Goal: Task Accomplishment & Management: Complete application form

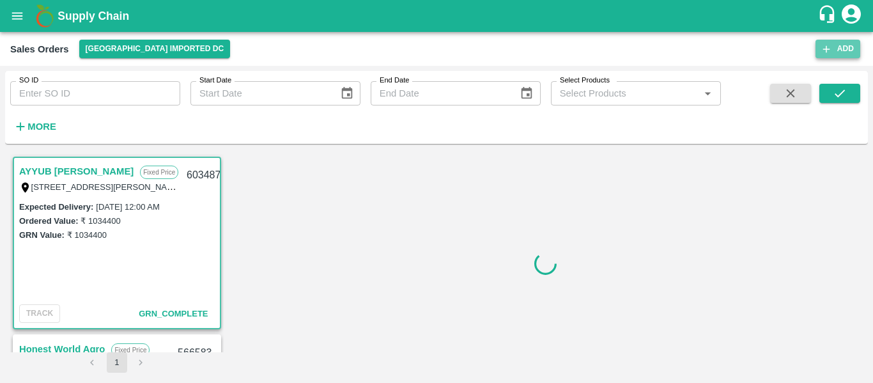
click at [833, 50] on button "Add" at bounding box center [837, 49] width 45 height 19
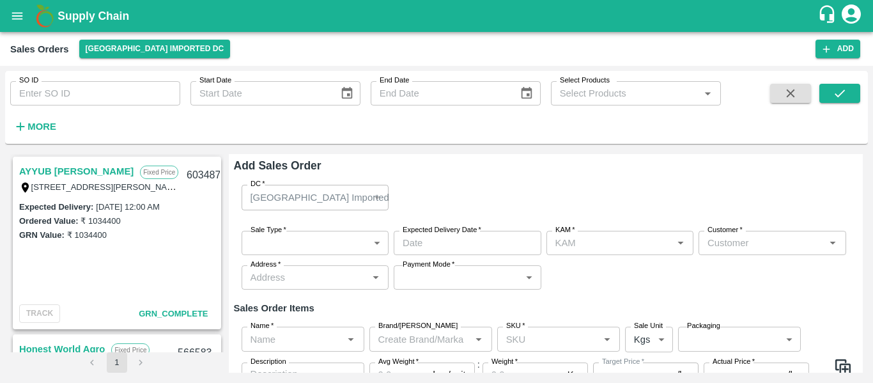
type input "[PERSON_NAME]"
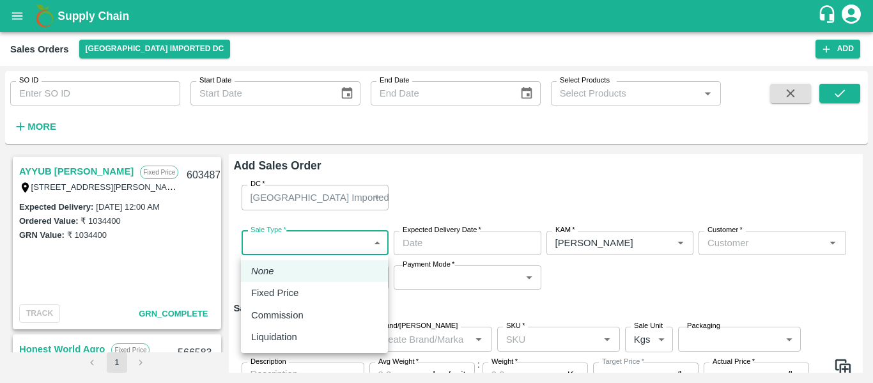
click at [326, 250] on body "Supply Chain Sales Orders Mumbai Imported DC Add SO ID SO ID Start Date Start D…" at bounding box center [436, 191] width 873 height 383
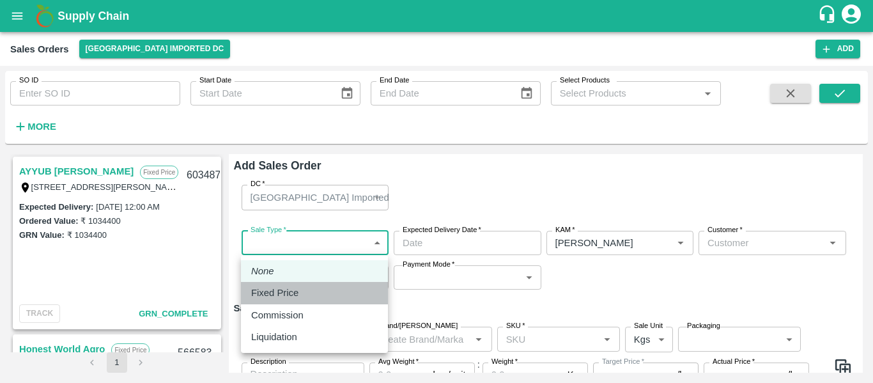
click at [300, 291] on div "Fixed Price" at bounding box center [278, 293] width 54 height 14
type input "1"
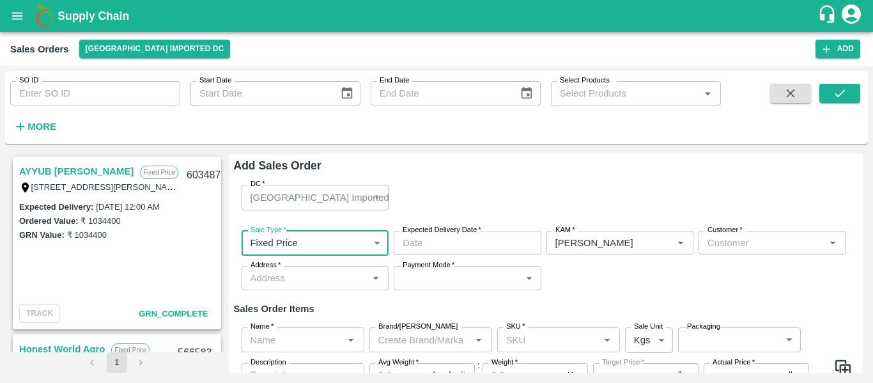
type input "DD/MM/YYYY hh:mm aa"
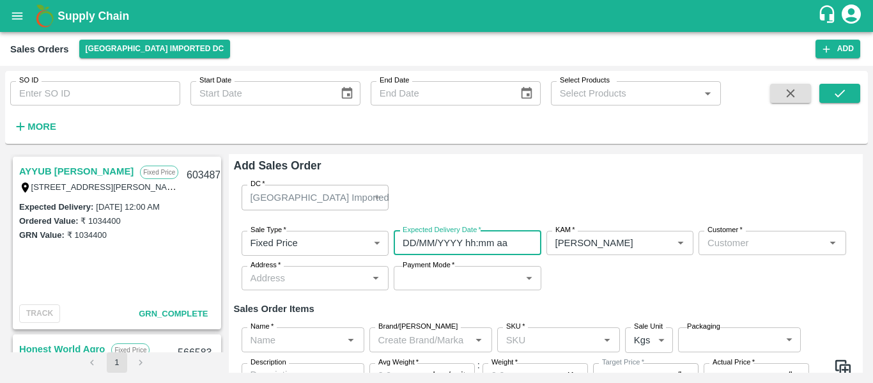
click at [420, 245] on input "DD/MM/YYYY hh:mm aa" at bounding box center [463, 243] width 139 height 24
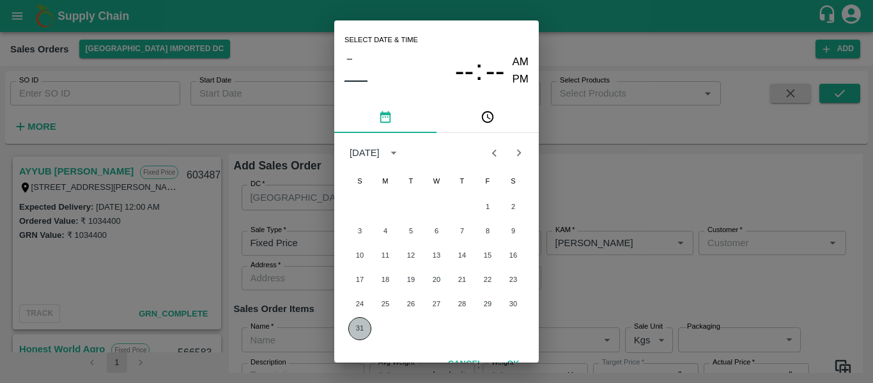
click at [355, 328] on button "31" at bounding box center [359, 328] width 23 height 23
type input "[DATE] 12:00 AM"
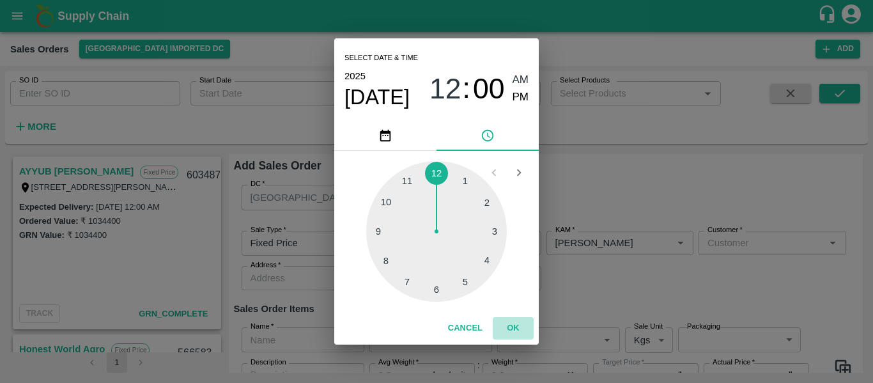
click at [509, 332] on button "OK" at bounding box center [513, 328] width 41 height 22
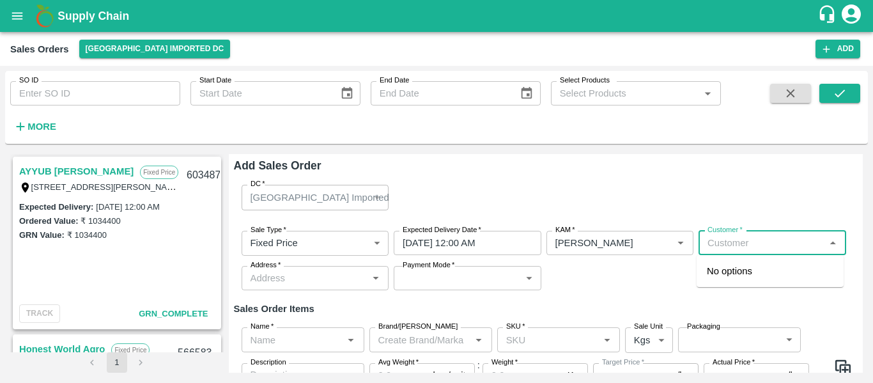
click at [744, 245] on input "Customer   *" at bounding box center [761, 242] width 119 height 17
click at [746, 268] on p "S.N.Fruit Company" at bounding box center [747, 271] width 81 height 14
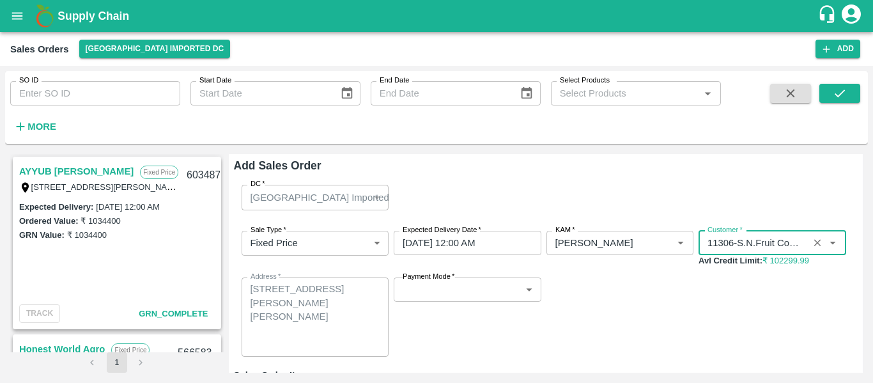
type input "11306-S.N.Fruit Company"
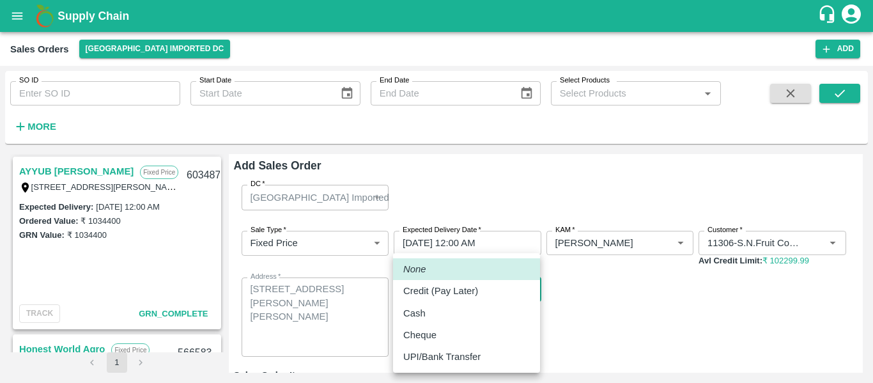
click at [498, 280] on body "Supply Chain Sales Orders Mumbai Imported DC Add SO ID SO ID Start Date Start D…" at bounding box center [436, 191] width 873 height 383
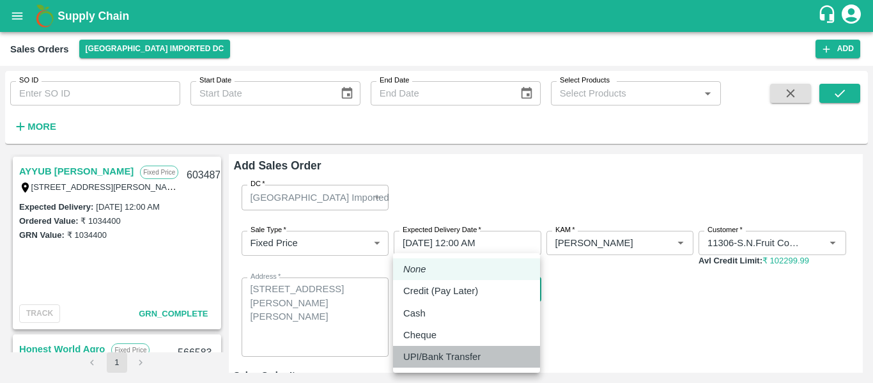
click at [456, 361] on p "UPI/Bank Transfer" at bounding box center [441, 356] width 77 height 14
type input "Direct Transfer"
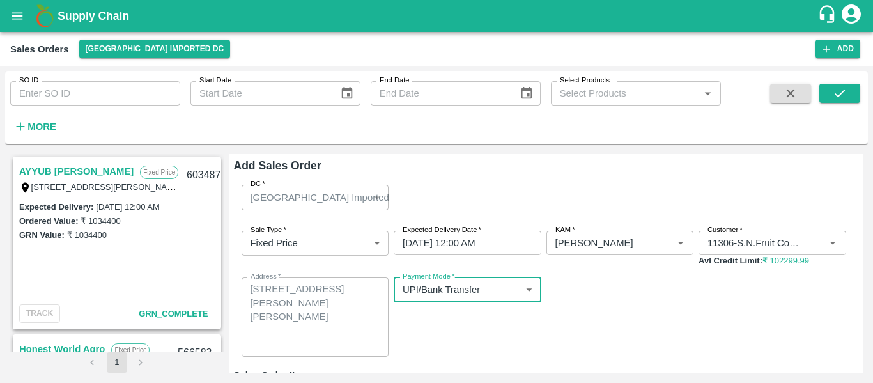
scroll to position [135, 0]
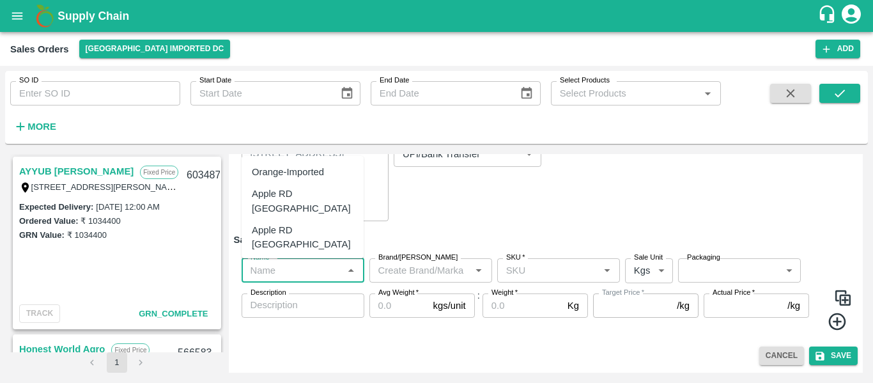
click at [295, 270] on input "Name   *" at bounding box center [292, 270] width 94 height 17
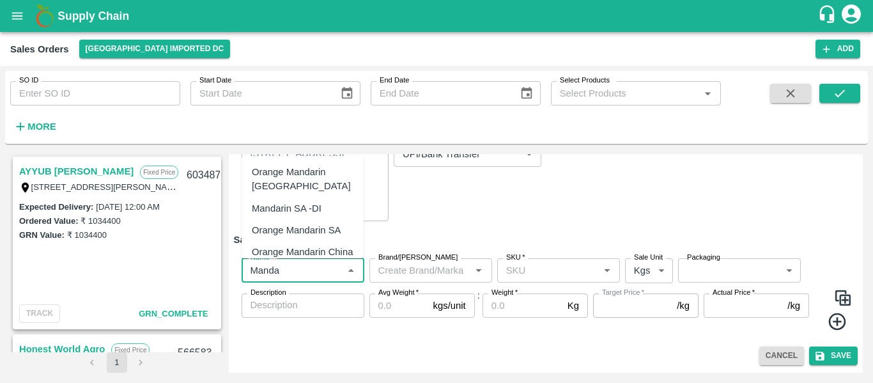
click at [295, 208] on div "Mandarin SA -DI" at bounding box center [287, 208] width 70 height 14
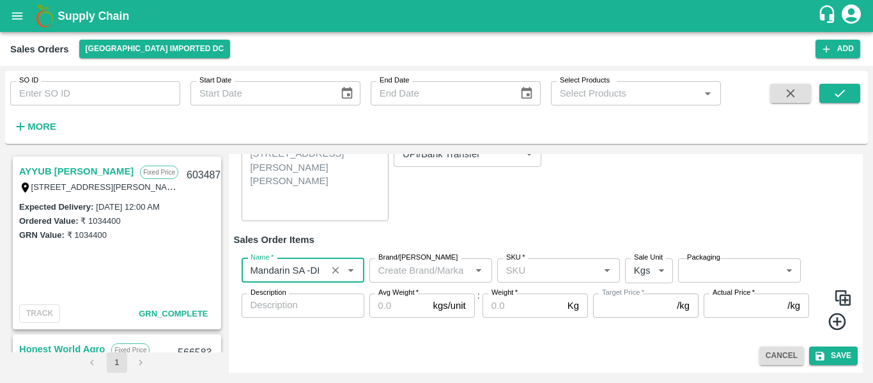
type input "Mandarin SA -DI"
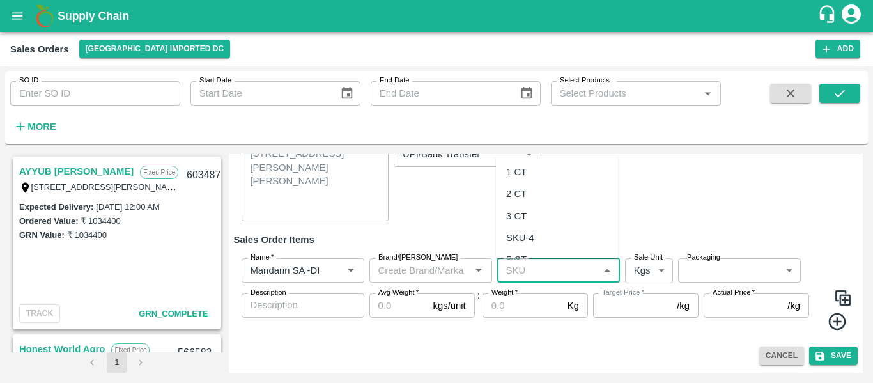
click at [528, 275] on input "SKU   *" at bounding box center [548, 270] width 94 height 17
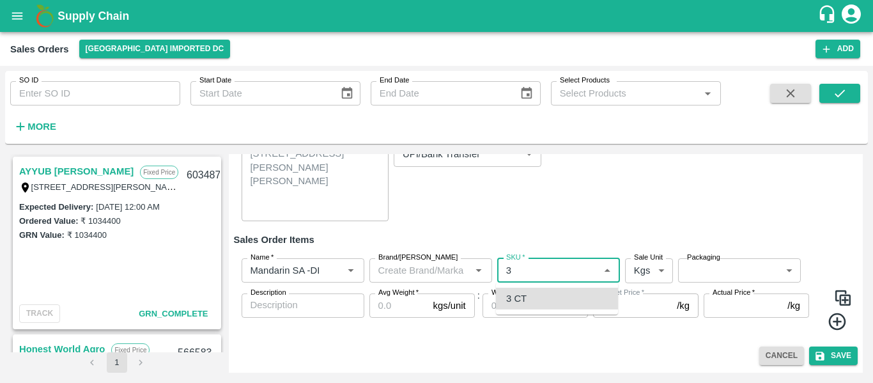
type input "3 CT"
type input "NA"
type input "3 CT"
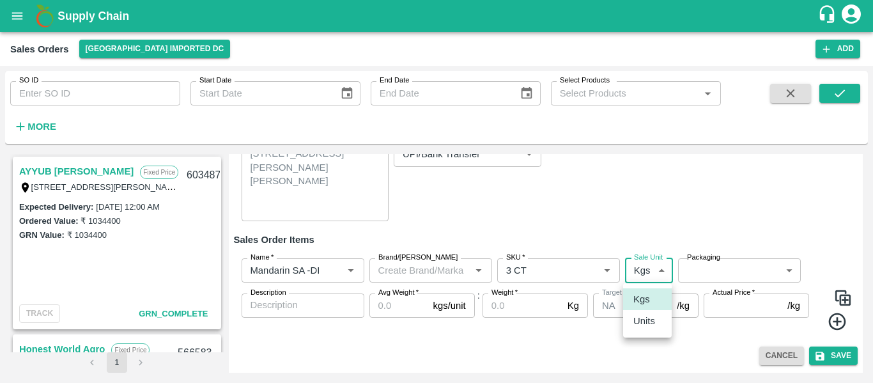
click at [649, 265] on body "Supply Chain Sales Orders Mumbai Imported DC Add SO ID SO ID Start Date Start D…" at bounding box center [436, 191] width 873 height 383
click at [645, 320] on p "Units" at bounding box center [644, 321] width 22 height 14
type input "2"
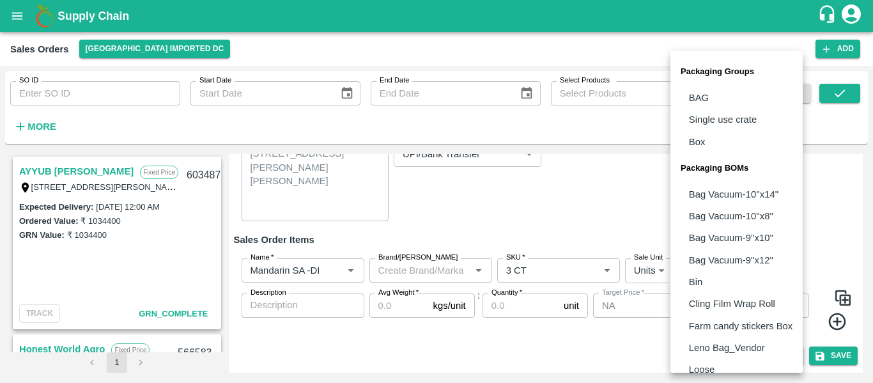
click at [689, 268] on body "Supply Chain Sales Orders Mumbai Imported DC Add SO ID SO ID Start Date Start D…" at bounding box center [436, 191] width 873 height 383
click at [701, 150] on li "Box" at bounding box center [736, 142] width 132 height 22
type input "GRP/1"
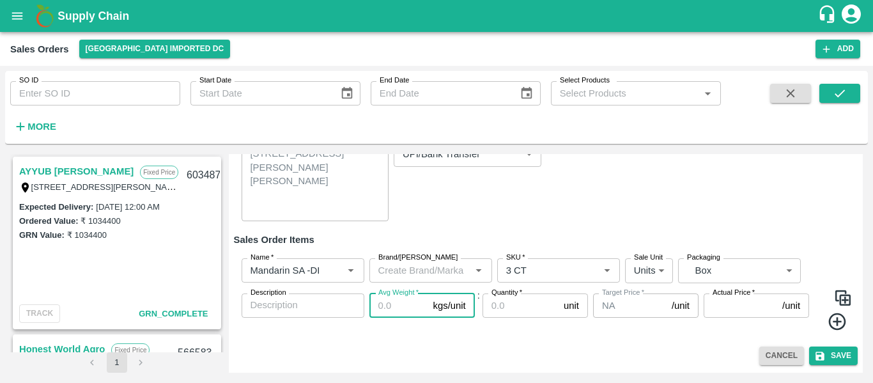
click at [395, 308] on input "Avg Weight   *" at bounding box center [398, 305] width 59 height 24
type input "10"
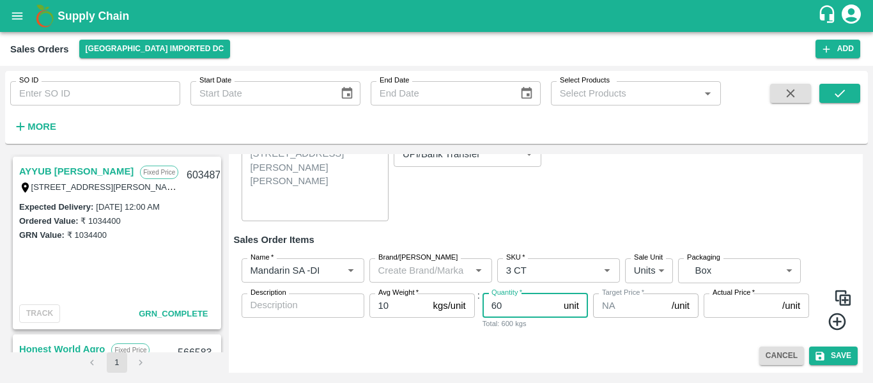
type input "60"
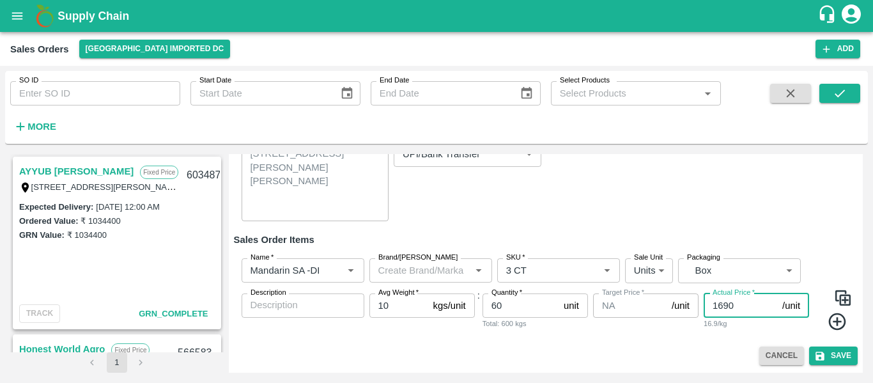
type input "1690"
click at [823, 357] on icon "submit" at bounding box center [820, 356] width 12 height 12
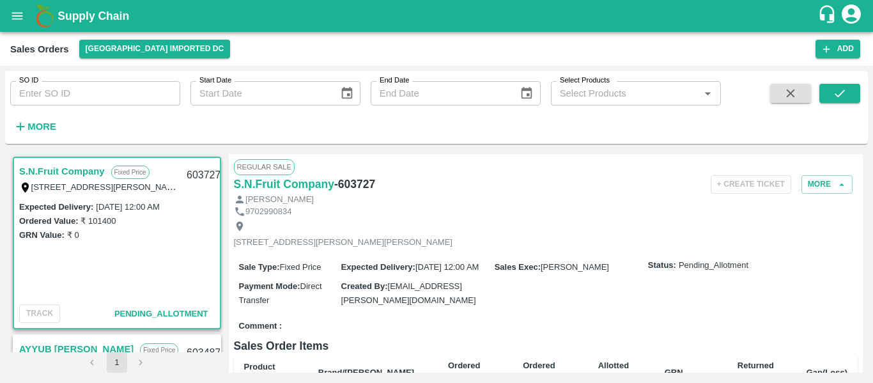
click at [144, 231] on div "GRN Value: ₹ 0" at bounding box center [117, 234] width 196 height 14
click at [835, 50] on button "Add" at bounding box center [837, 49] width 45 height 19
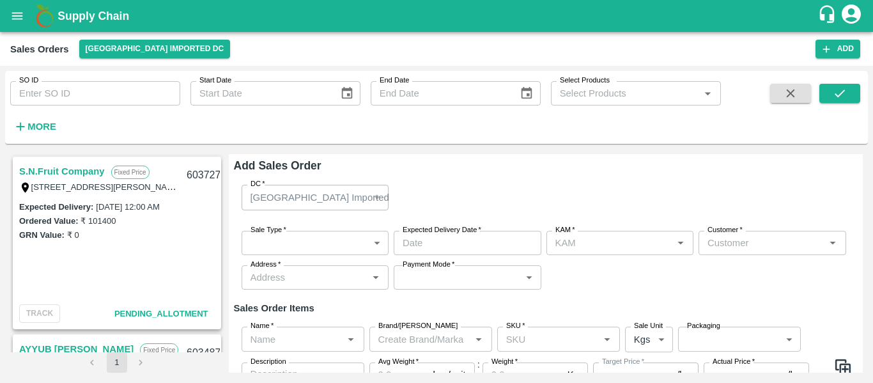
type input "[PERSON_NAME]"
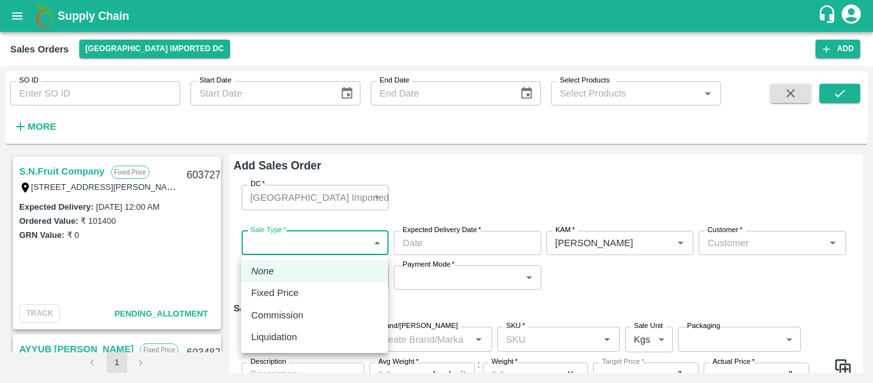
click at [296, 236] on body "Supply Chain Sales Orders [GEOGRAPHIC_DATA] Imported DC Add SO ID SO ID Start D…" at bounding box center [436, 191] width 873 height 383
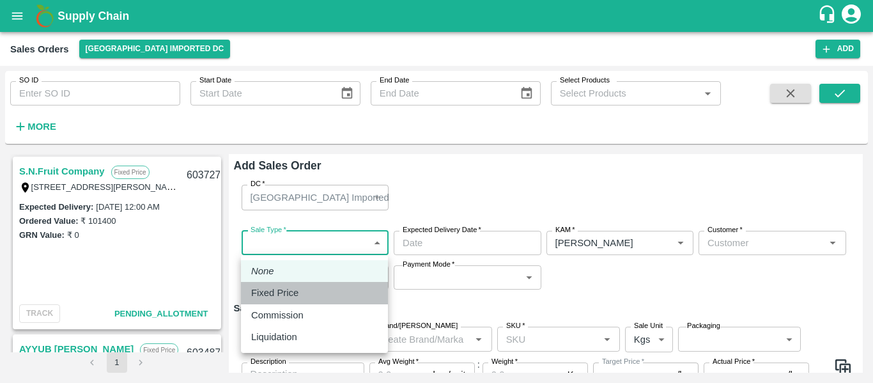
click at [283, 291] on p "Fixed Price" at bounding box center [274, 293] width 47 height 14
type input "1"
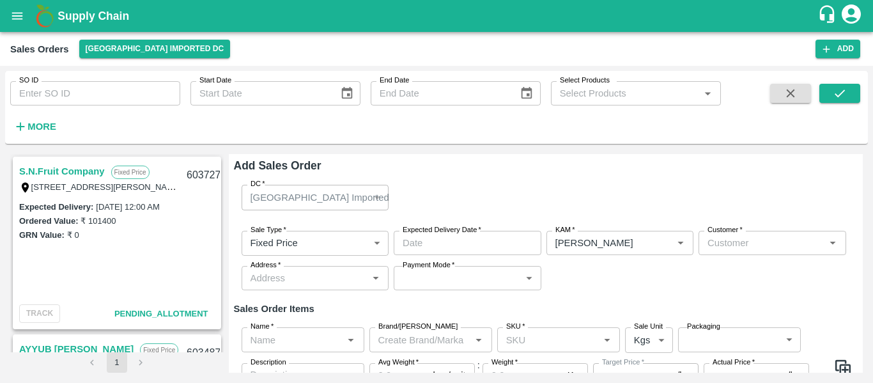
click at [439, 234] on label "Expected Delivery Date   *" at bounding box center [442, 230] width 79 height 10
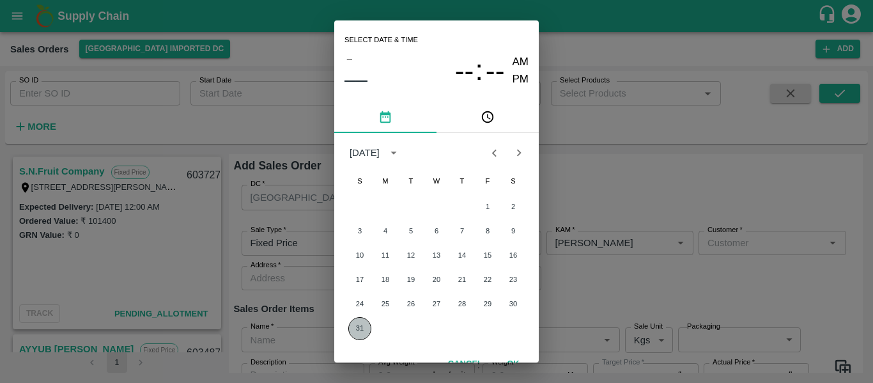
click at [351, 334] on button "31" at bounding box center [359, 328] width 23 height 23
type input "[DATE] 12:00 AM"
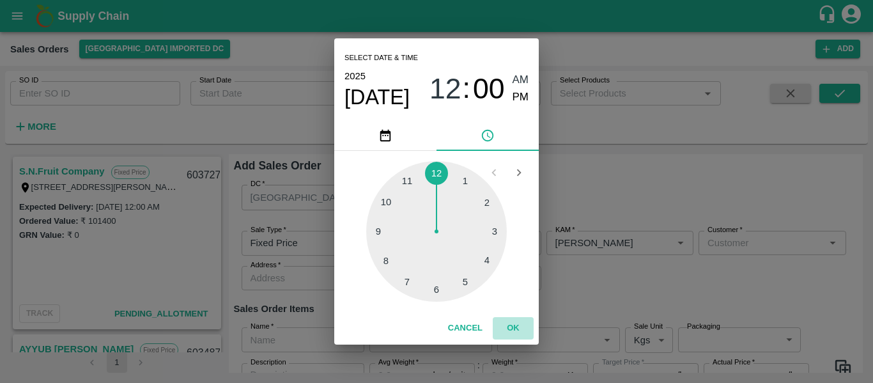
click at [509, 325] on button "OK" at bounding box center [513, 328] width 41 height 22
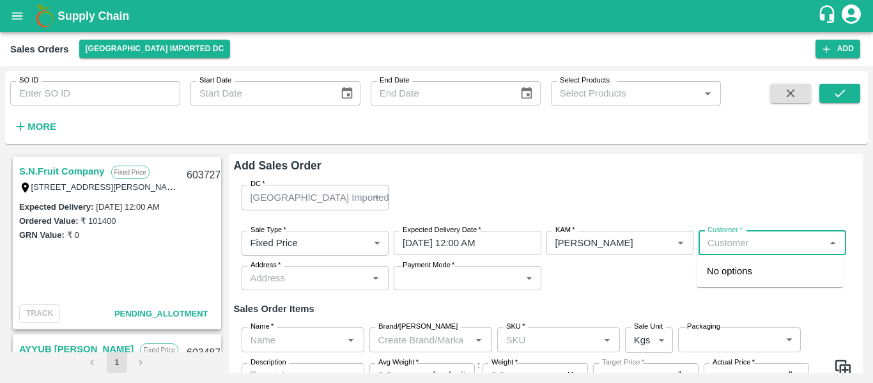
click at [765, 234] on input "Customer   *" at bounding box center [761, 242] width 119 height 17
click at [733, 280] on div "[PERSON_NAME]" at bounding box center [769, 271] width 147 height 22
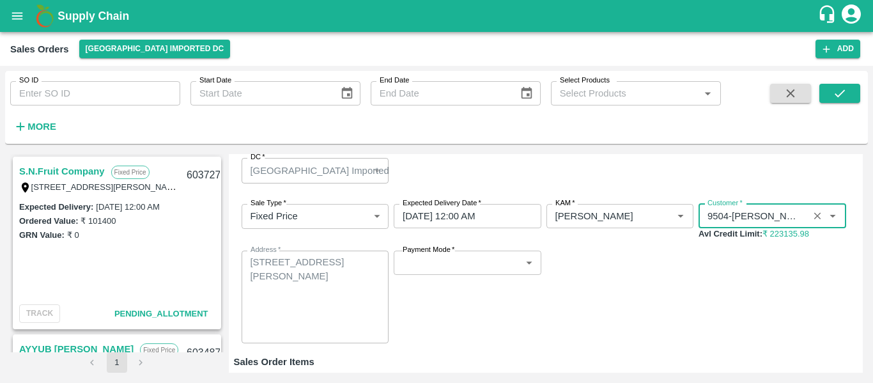
scroll to position [33, 0]
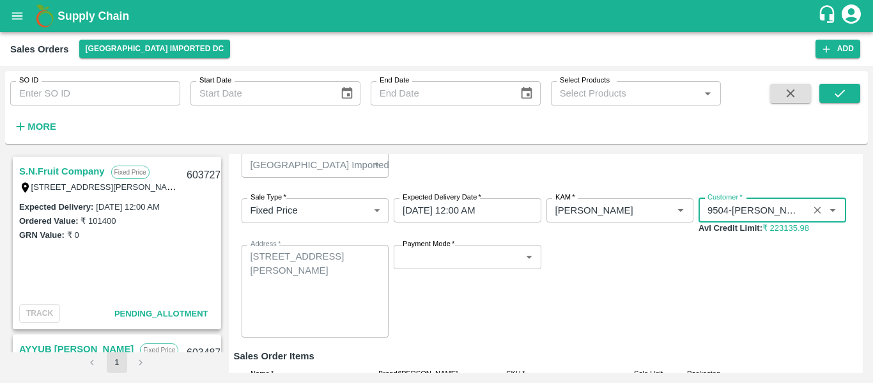
type input "9504-[PERSON_NAME]"
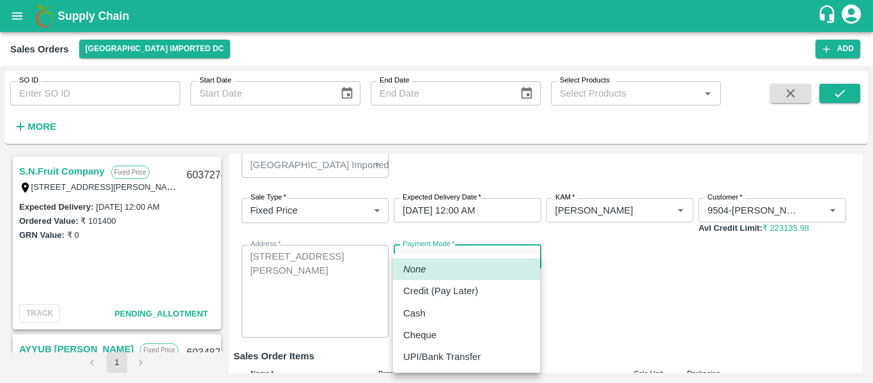
click at [500, 257] on body "Supply Chain Sales Orders [GEOGRAPHIC_DATA] Imported DC Add SO ID SO ID Start D…" at bounding box center [436, 191] width 873 height 383
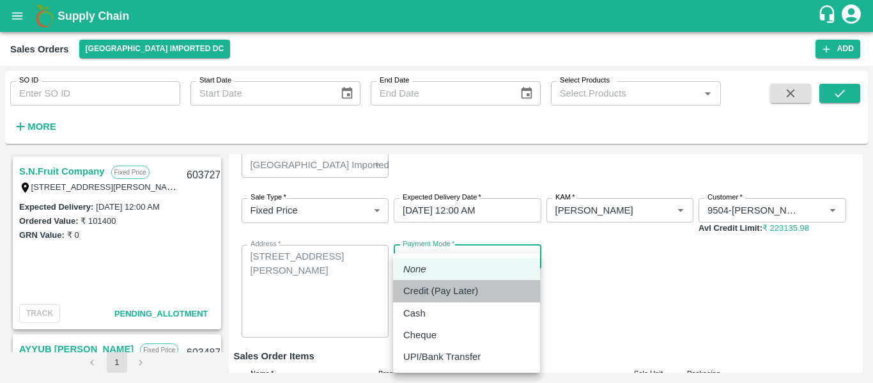
click at [422, 300] on li "Credit (Pay Later)" at bounding box center [466, 291] width 147 height 22
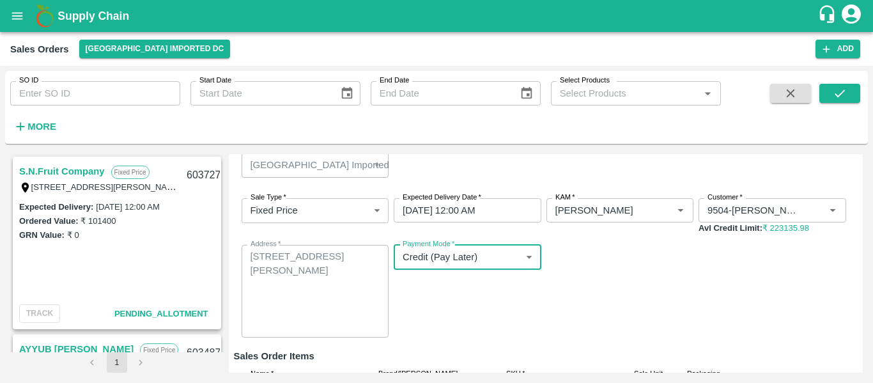
click at [448, 254] on body "Supply Chain Sales Orders [GEOGRAPHIC_DATA] Imported DC Add SO ID SO ID Start D…" at bounding box center [436, 191] width 873 height 383
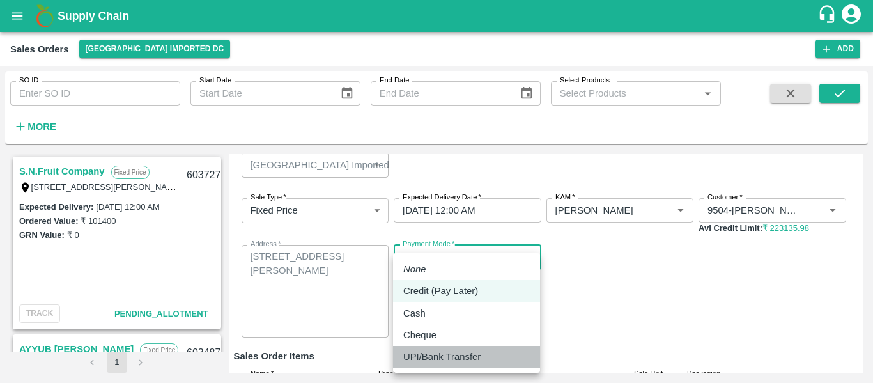
click at [434, 358] on p "UPI/Bank Transfer" at bounding box center [441, 356] width 77 height 14
type input "Direct Transfer"
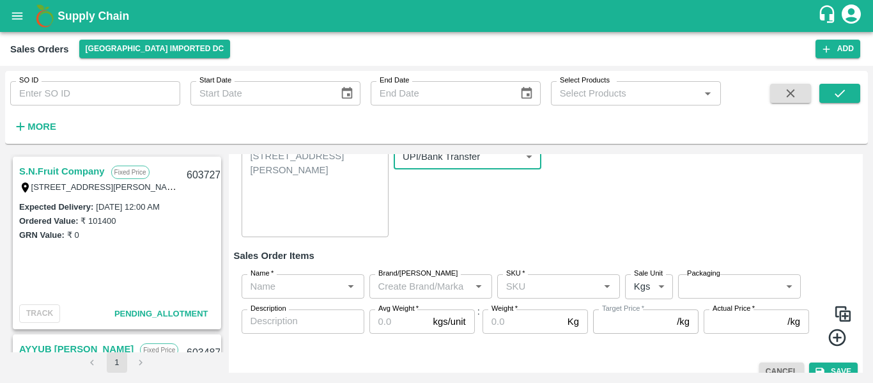
scroll to position [134, 0]
click at [318, 275] on div "Name   *" at bounding box center [303, 285] width 123 height 24
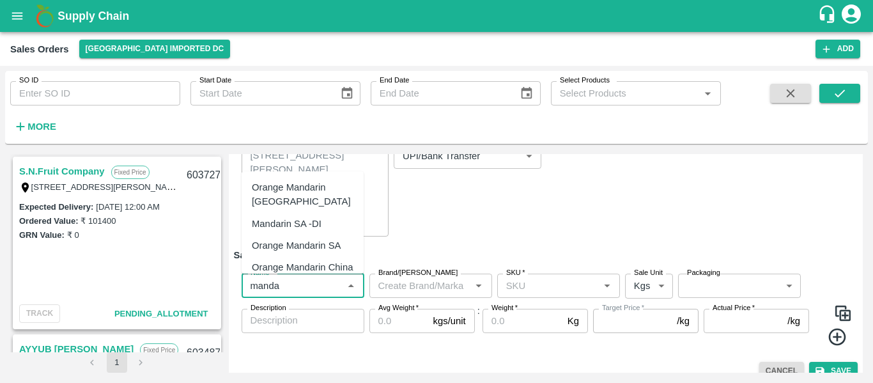
click at [297, 220] on div "Mandarin SA -DI" at bounding box center [287, 224] width 70 height 14
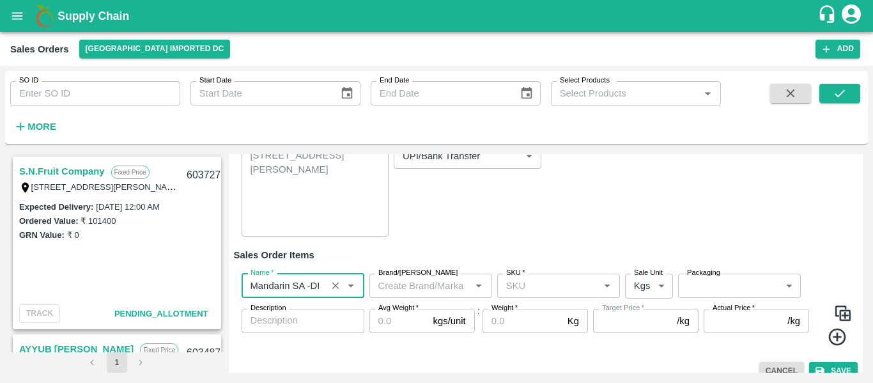
type input "Mandarin SA -DI"
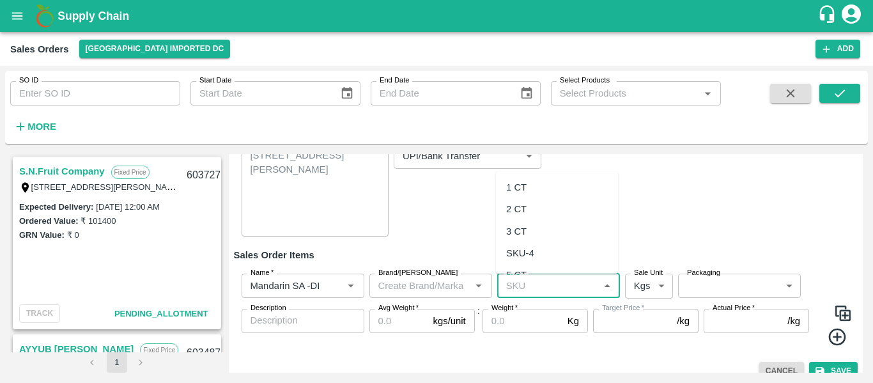
click at [535, 291] on input "SKU   *" at bounding box center [548, 285] width 94 height 17
click at [523, 212] on div "2 CT" at bounding box center [516, 209] width 20 height 14
type input "2 CT"
type input "NA"
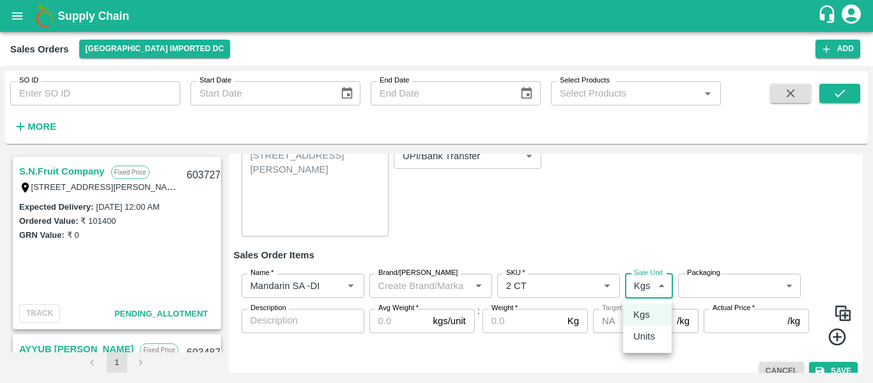
click at [637, 290] on body "Supply Chain Sales Orders [GEOGRAPHIC_DATA] Imported DC Add SO ID SO ID Start D…" at bounding box center [436, 191] width 873 height 383
click at [648, 344] on li "Units" at bounding box center [647, 336] width 49 height 22
type input "2"
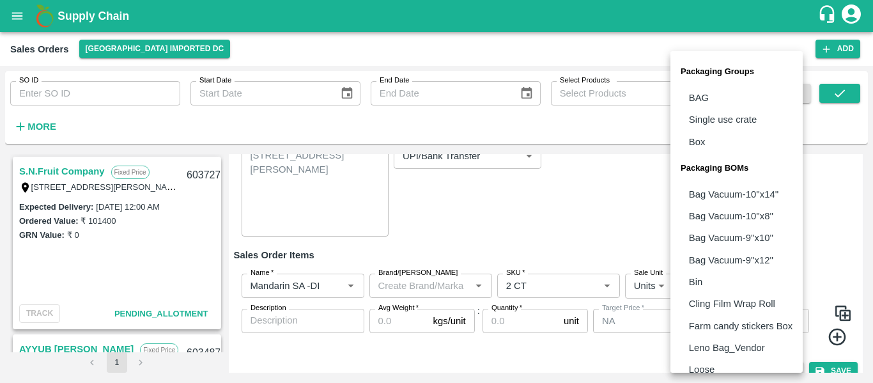
click at [693, 285] on body "Supply Chain Sales Orders [GEOGRAPHIC_DATA] Imported DC Add SO ID SO ID Start D…" at bounding box center [436, 191] width 873 height 383
click at [699, 149] on li "Box" at bounding box center [736, 142] width 132 height 22
type input "GRP/1"
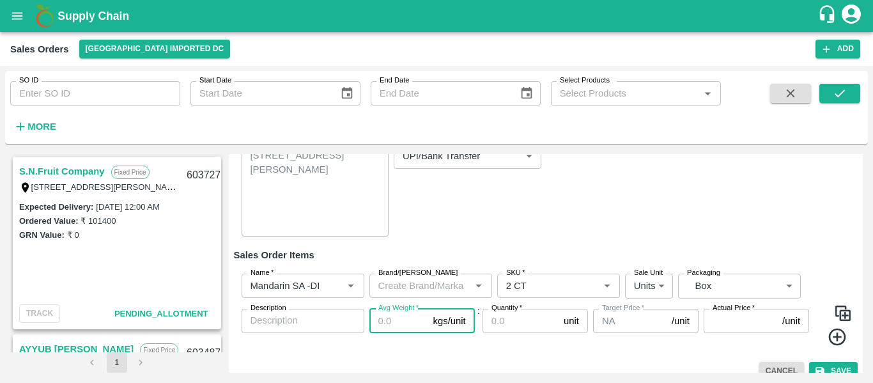
click at [395, 320] on input "Avg Weight   *" at bounding box center [398, 321] width 59 height 24
type input "10"
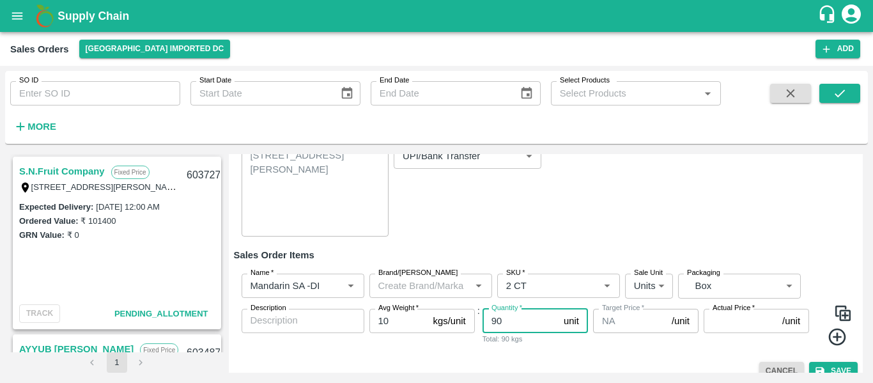
type input "90"
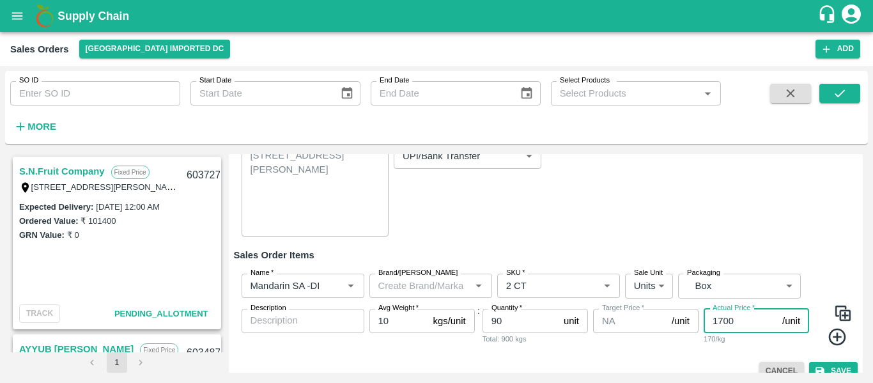
scroll to position [149, 0]
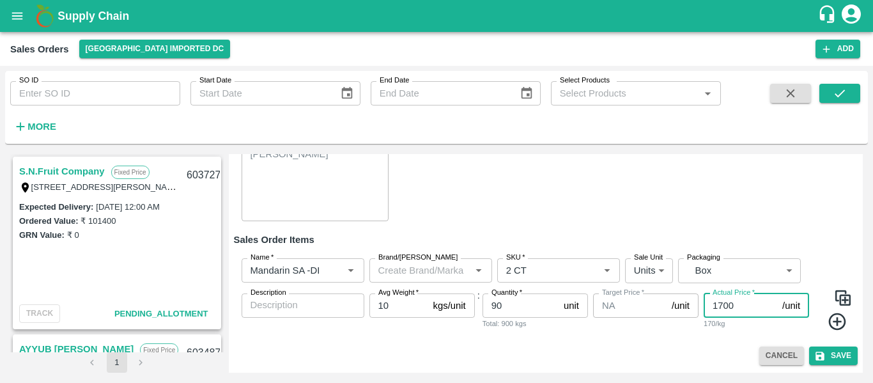
type input "1700"
click at [834, 326] on icon at bounding box center [837, 321] width 21 height 21
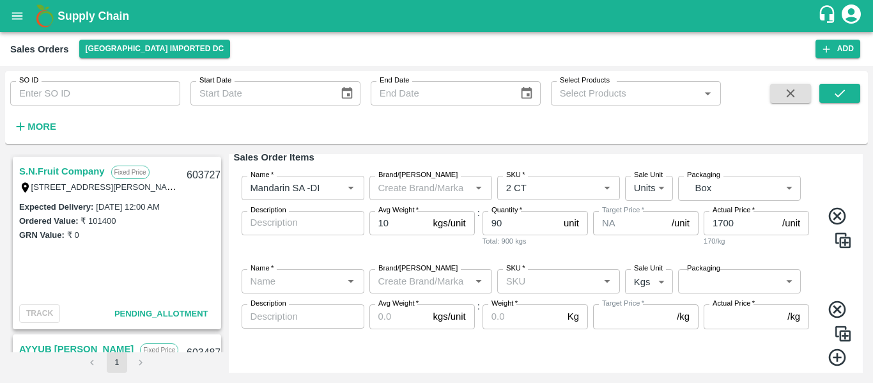
scroll to position [233, 0]
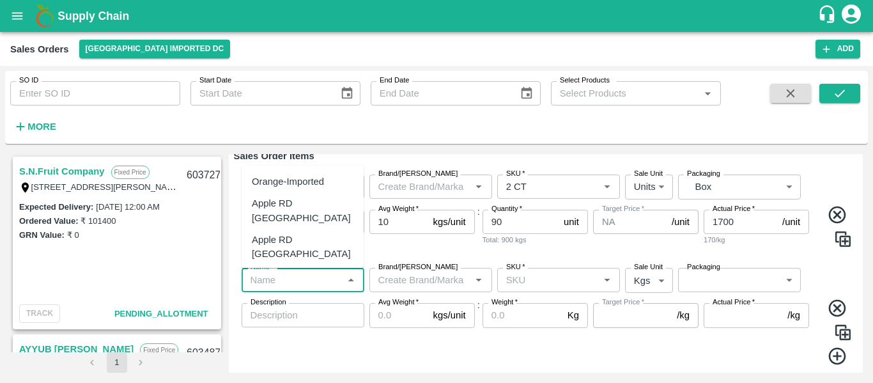
click at [266, 280] on input "Name   *" at bounding box center [292, 280] width 94 height 17
type input "c"
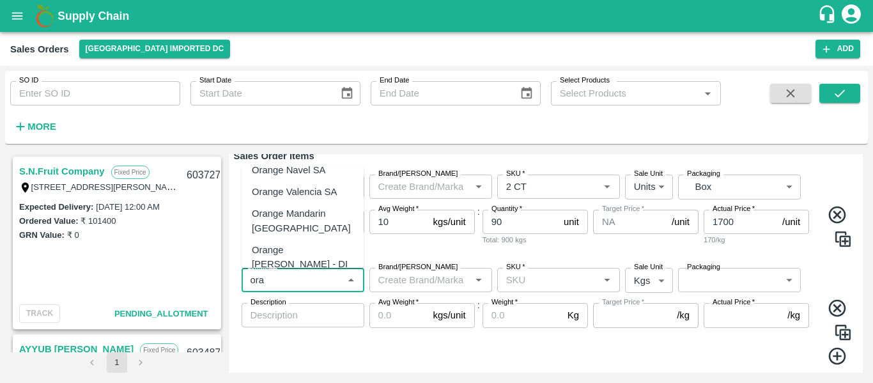
scroll to position [121, 0]
click at [286, 238] on div "Orange [PERSON_NAME] - DI" at bounding box center [303, 256] width 122 height 36
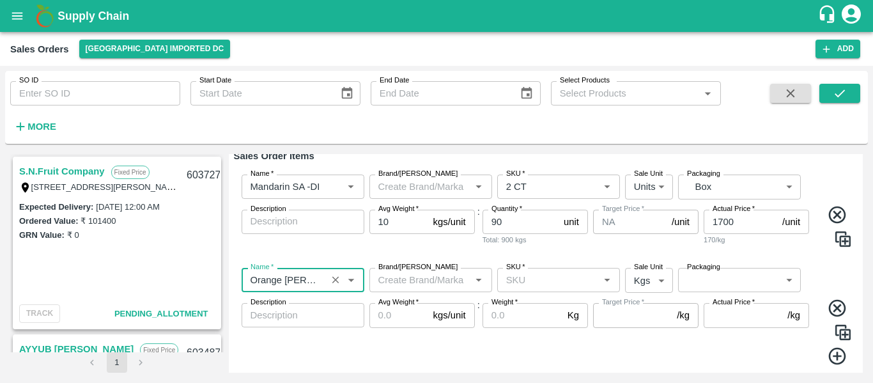
type input "Orange [PERSON_NAME] - DI"
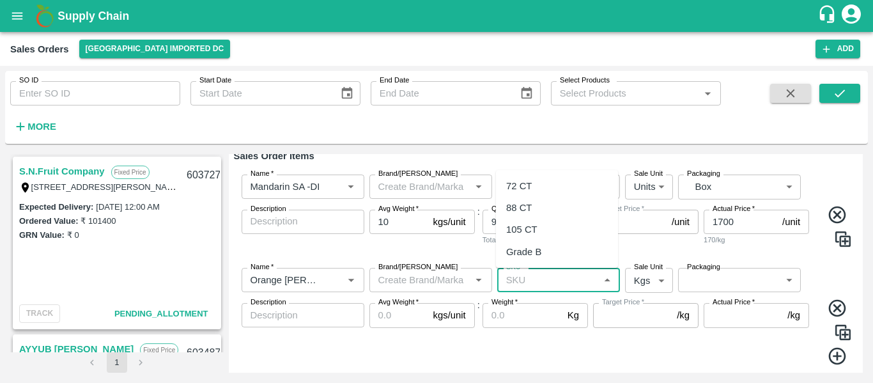
click at [530, 277] on input "SKU   *" at bounding box center [548, 280] width 94 height 17
click at [520, 214] on div "88 CT" at bounding box center [519, 208] width 26 height 14
type input "88 CT"
type input "0.0"
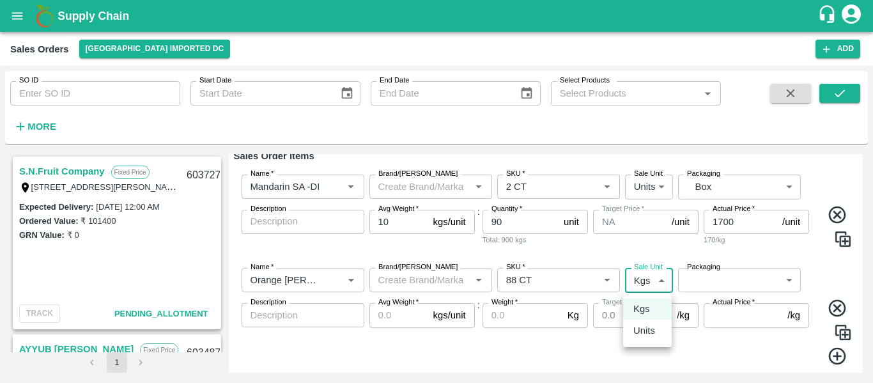
drag, startPoint x: 650, startPoint y: 281, endPoint x: 647, endPoint y: 328, distance: 46.7
click at [647, 328] on body "Supply Chain Sales Orders [GEOGRAPHIC_DATA] Imported DC Add SO ID SO ID Start D…" at bounding box center [436, 191] width 873 height 383
click at [647, 328] on p "Units" at bounding box center [644, 330] width 22 height 14
type input "2"
click at [726, 276] on body "Supply Chain Sales Orders [GEOGRAPHIC_DATA] Imported DC Add SO ID SO ID Start D…" at bounding box center [436, 191] width 873 height 383
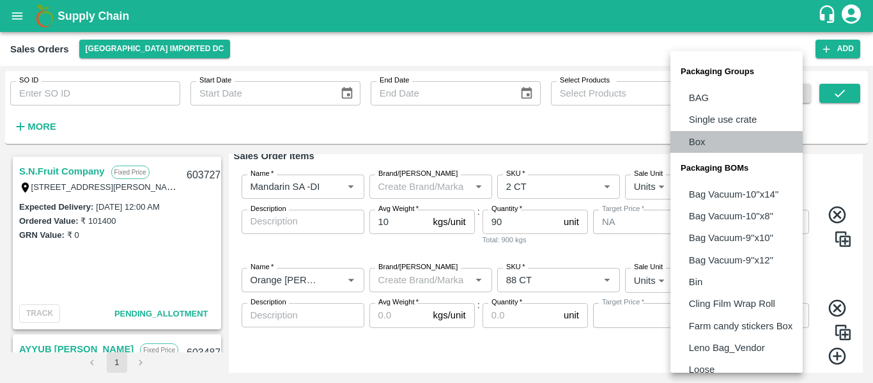
click at [695, 135] on p "Box" at bounding box center [697, 142] width 17 height 14
type input "GRP/1"
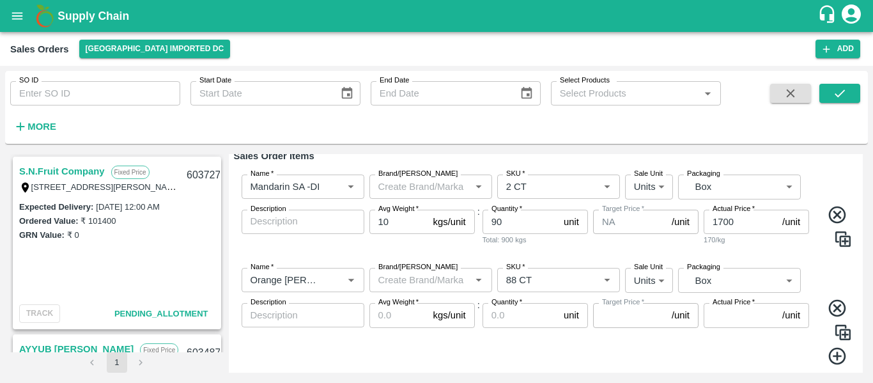
click at [406, 307] on label "Avg Weight   *" at bounding box center [398, 302] width 40 height 10
click at [406, 307] on input "Avg Weight   *" at bounding box center [398, 315] width 59 height 24
type input "1"
type input "0"
type input "15"
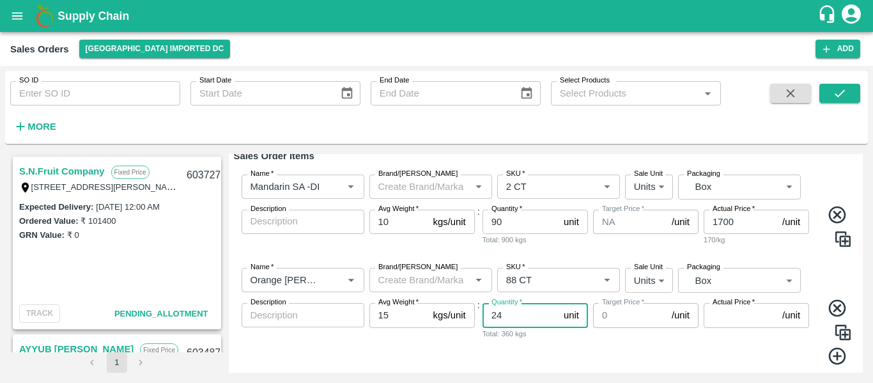
type input "24"
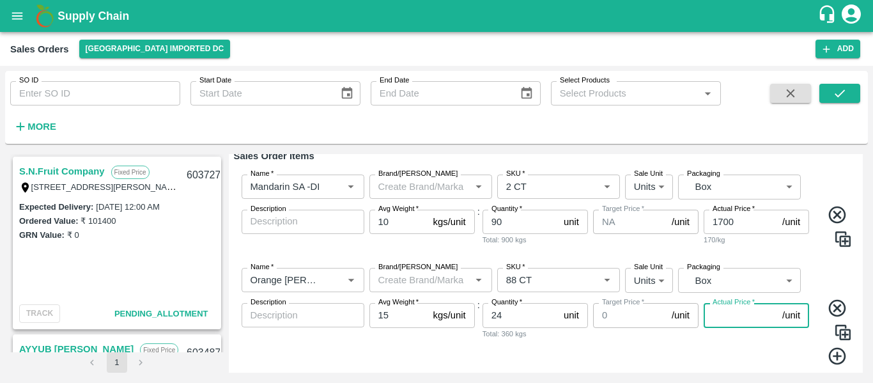
click at [746, 323] on input "Actual Price   *" at bounding box center [739, 315] width 73 height 24
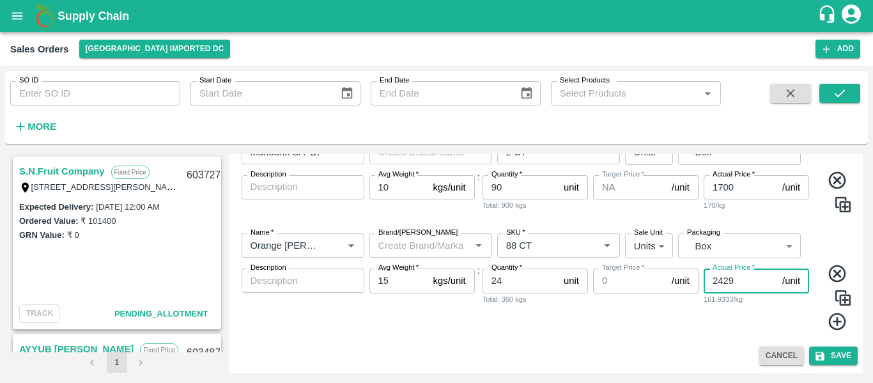
type input "2429"
click at [828, 326] on icon at bounding box center [836, 321] width 17 height 17
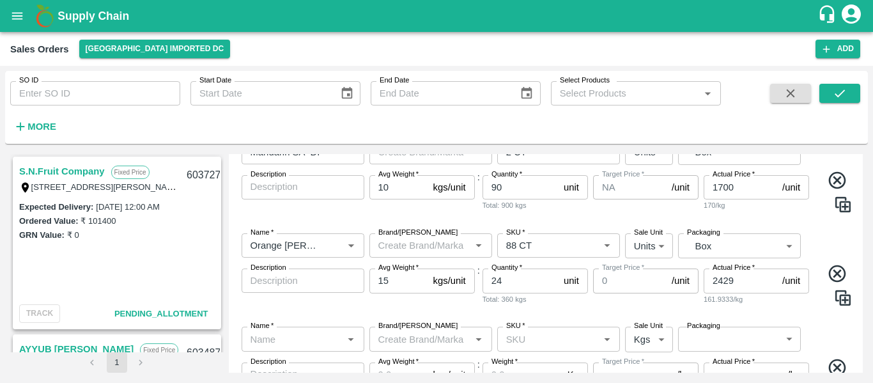
scroll to position [356, 0]
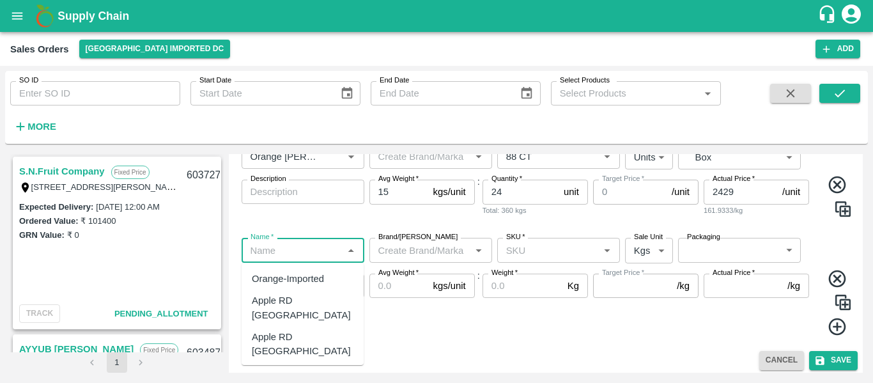
click at [276, 249] on input "Name   *" at bounding box center [292, 250] width 94 height 17
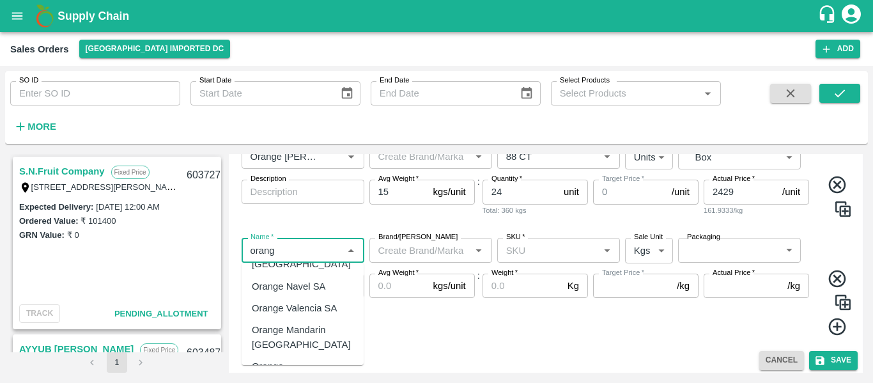
scroll to position [102, 0]
click at [288, 358] on div "Orange [PERSON_NAME] - DI" at bounding box center [303, 372] width 102 height 29
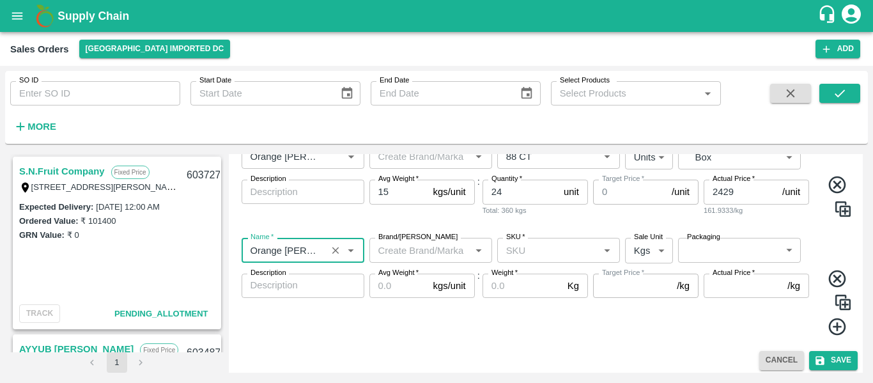
click at [523, 242] on label "SKU   *" at bounding box center [515, 237] width 19 height 10
type input "Orange [PERSON_NAME] - DI"
click at [523, 242] on input "SKU   *" at bounding box center [548, 250] width 94 height 17
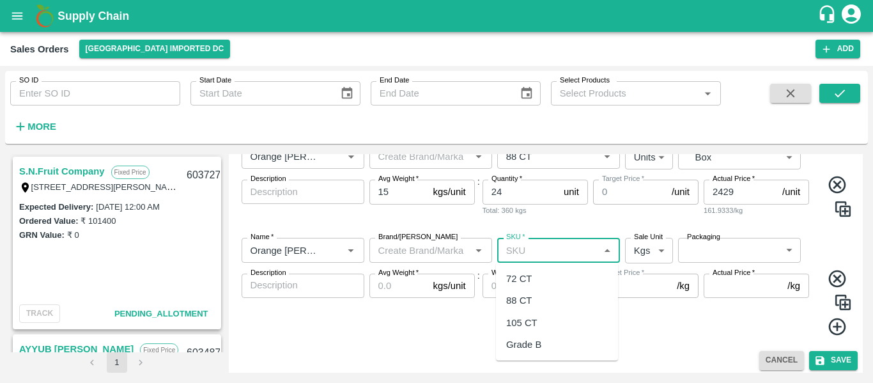
click at [520, 253] on input "SKU   *" at bounding box center [548, 250] width 94 height 17
click at [520, 298] on div "88 CT" at bounding box center [519, 300] width 26 height 14
type input "88 CT"
type input "0.0"
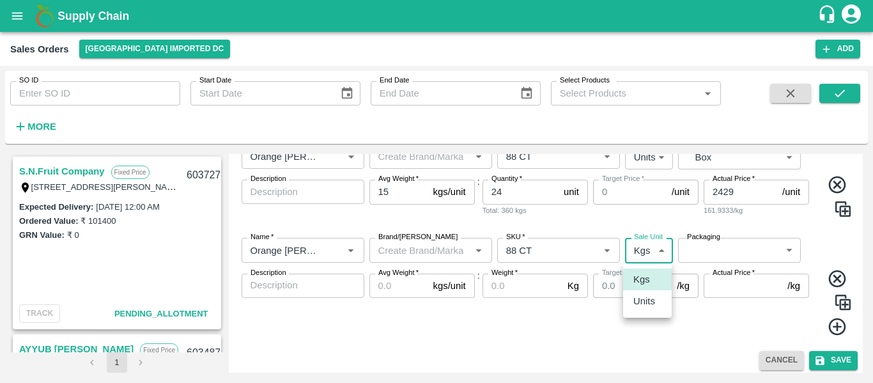
click at [640, 261] on body "Supply Chain Sales Orders [GEOGRAPHIC_DATA] Imported DC Add SO ID SO ID Start D…" at bounding box center [436, 191] width 873 height 383
click at [641, 297] on p "Units" at bounding box center [644, 301] width 22 height 14
type input "2"
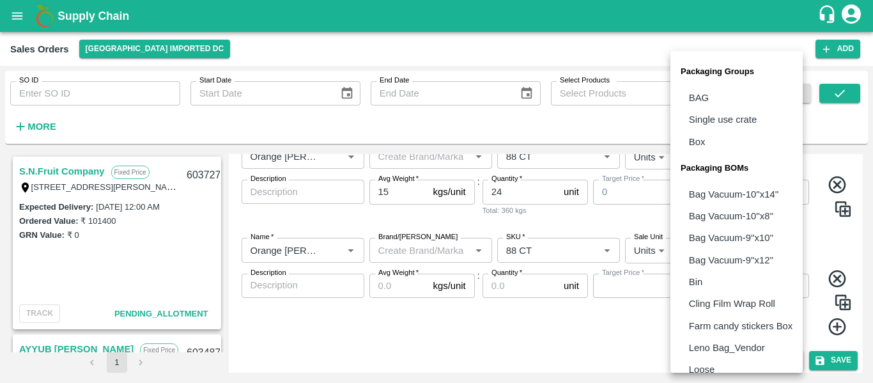
click at [703, 250] on body "Supply Chain Sales Orders [GEOGRAPHIC_DATA] Imported DC Add SO ID SO ID Start D…" at bounding box center [436, 191] width 873 height 383
click at [702, 139] on p "Box" at bounding box center [697, 142] width 17 height 14
type input "GRP/1"
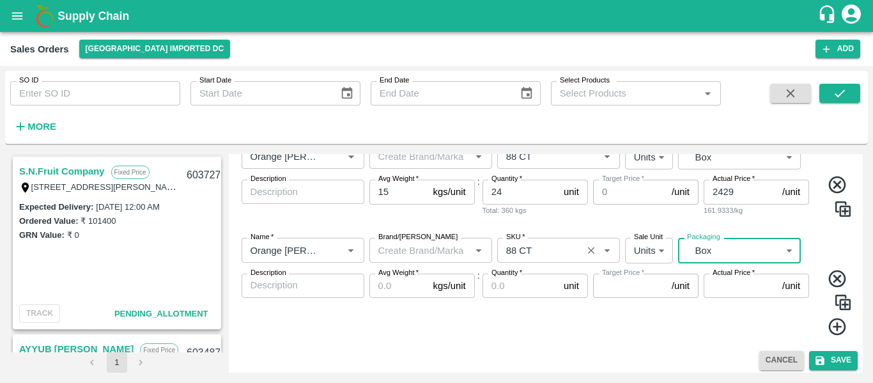
click at [530, 249] on input "SKU   *" at bounding box center [539, 250] width 77 height 17
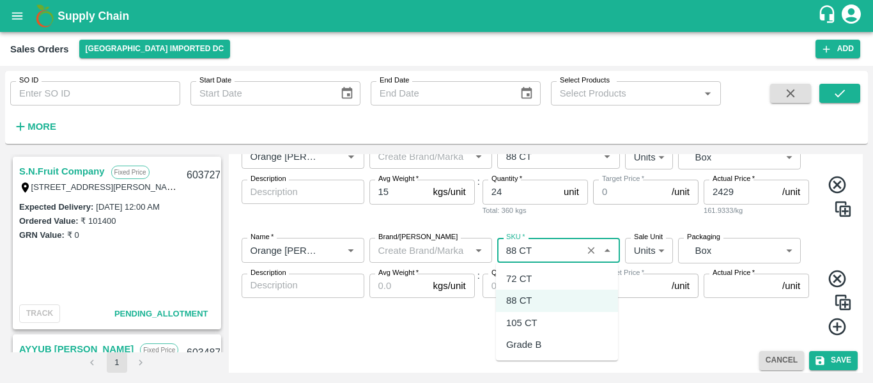
click at [523, 275] on div "72 CT" at bounding box center [519, 279] width 26 height 14
type input "72 CT"
click at [378, 285] on input "Avg Weight   *" at bounding box center [398, 285] width 59 height 24
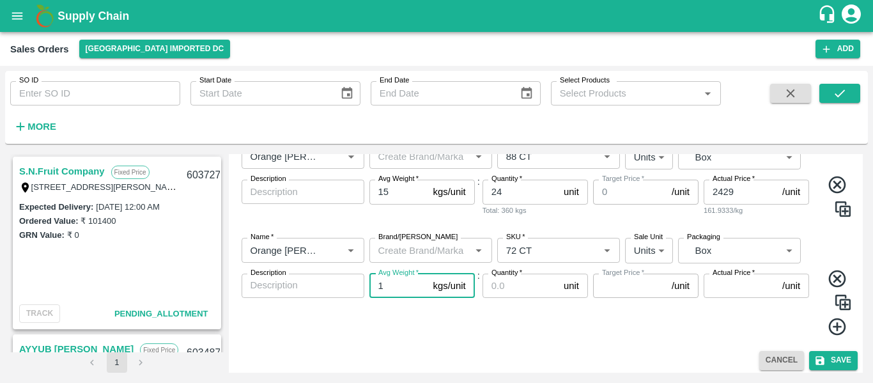
type input "15"
type input "0"
type input "15"
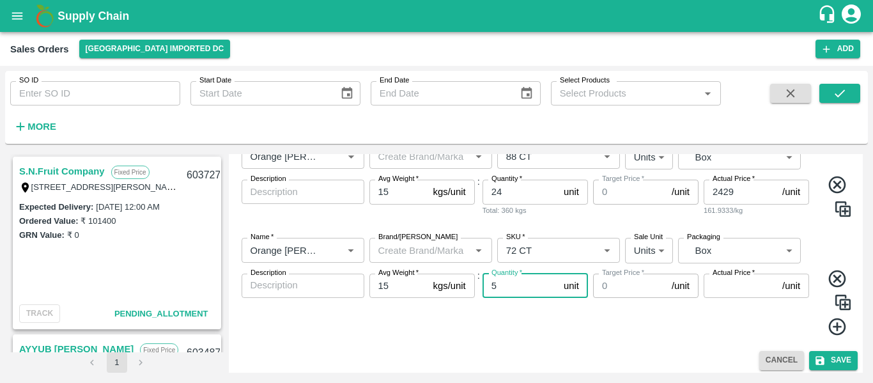
type input "5"
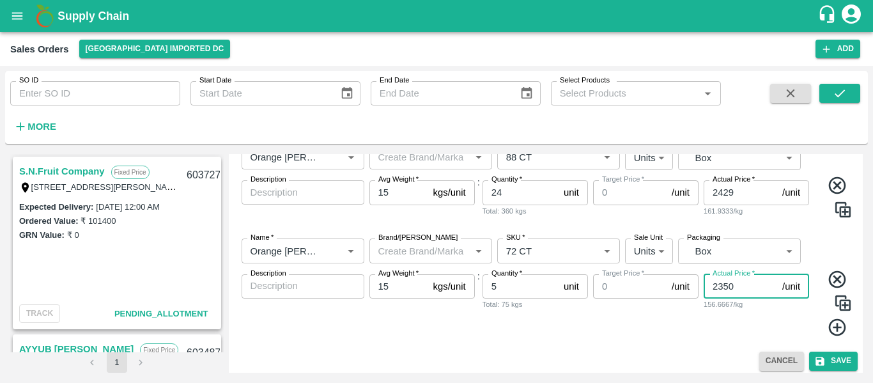
scroll to position [360, 0]
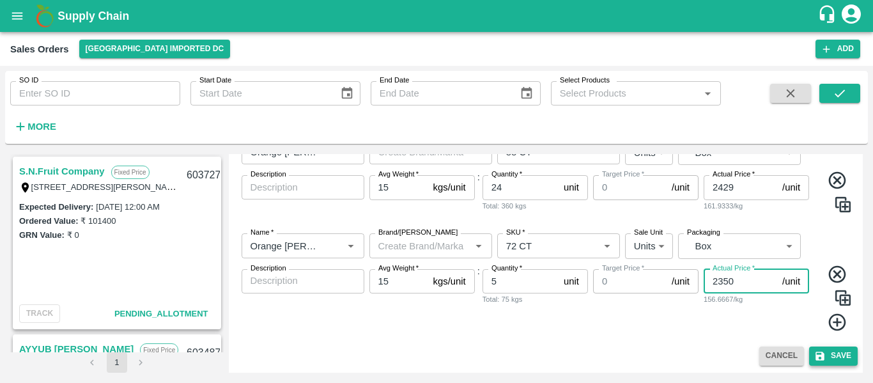
type input "2350"
click at [832, 355] on button "Save" at bounding box center [833, 355] width 49 height 19
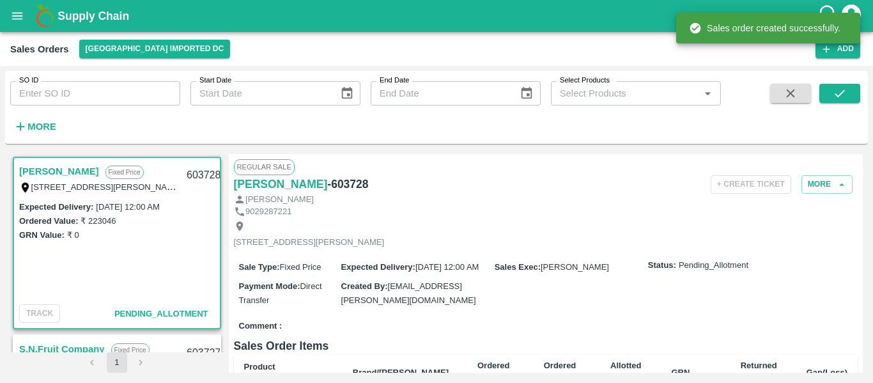
click at [337, 185] on h6 "- 603728" at bounding box center [347, 184] width 41 height 18
